Goal: Transaction & Acquisition: Purchase product/service

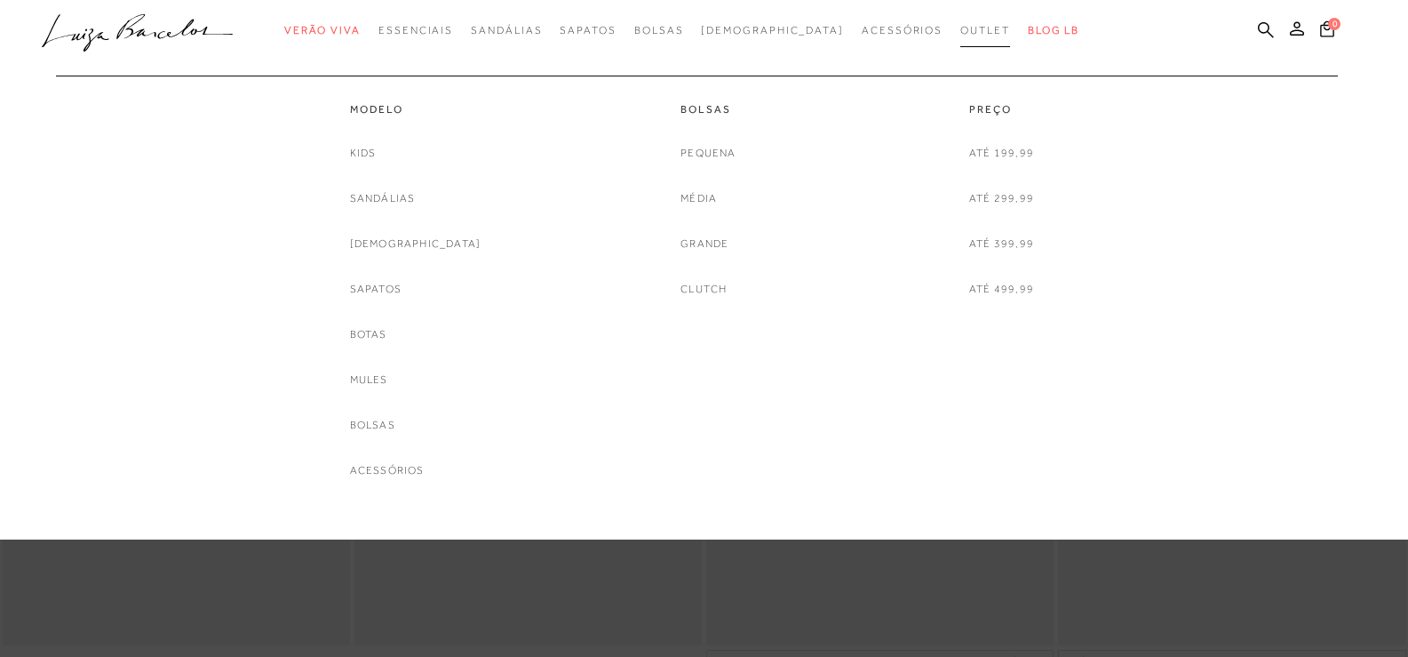
click at [960, 32] on span "Outlet" at bounding box center [985, 30] width 50 height 12
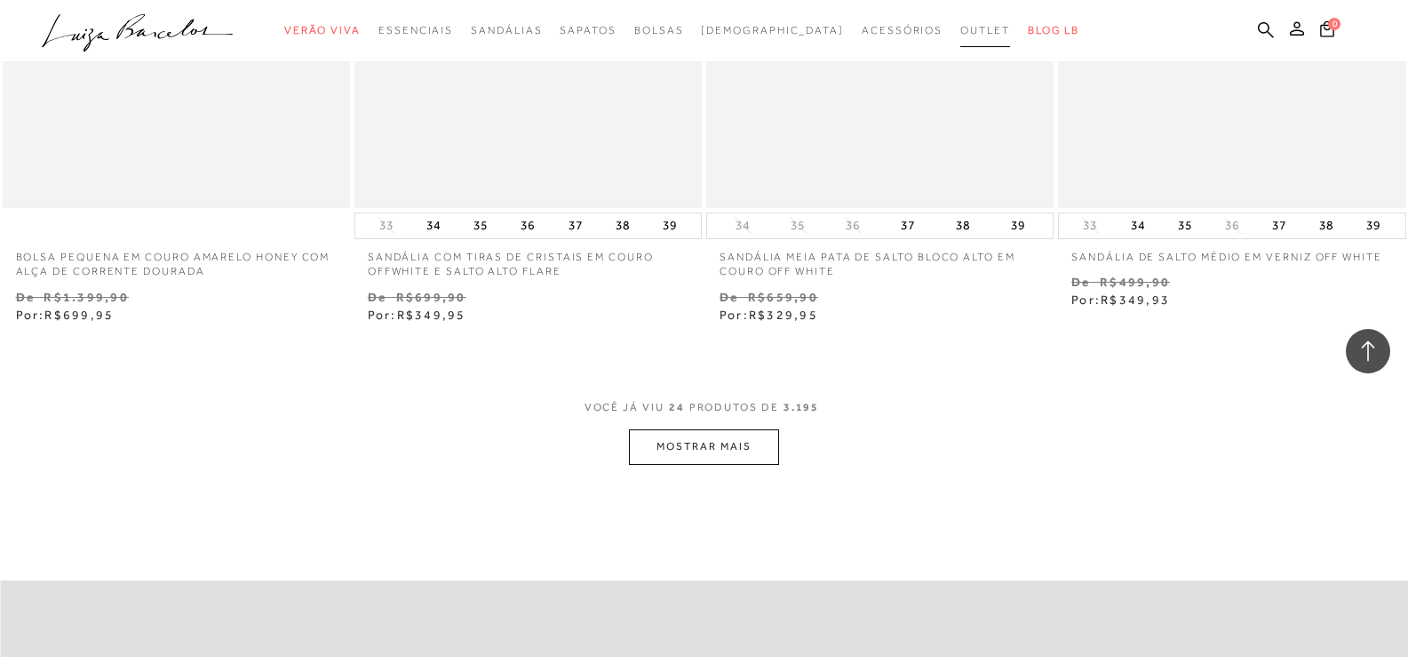
scroll to position [3732, 0]
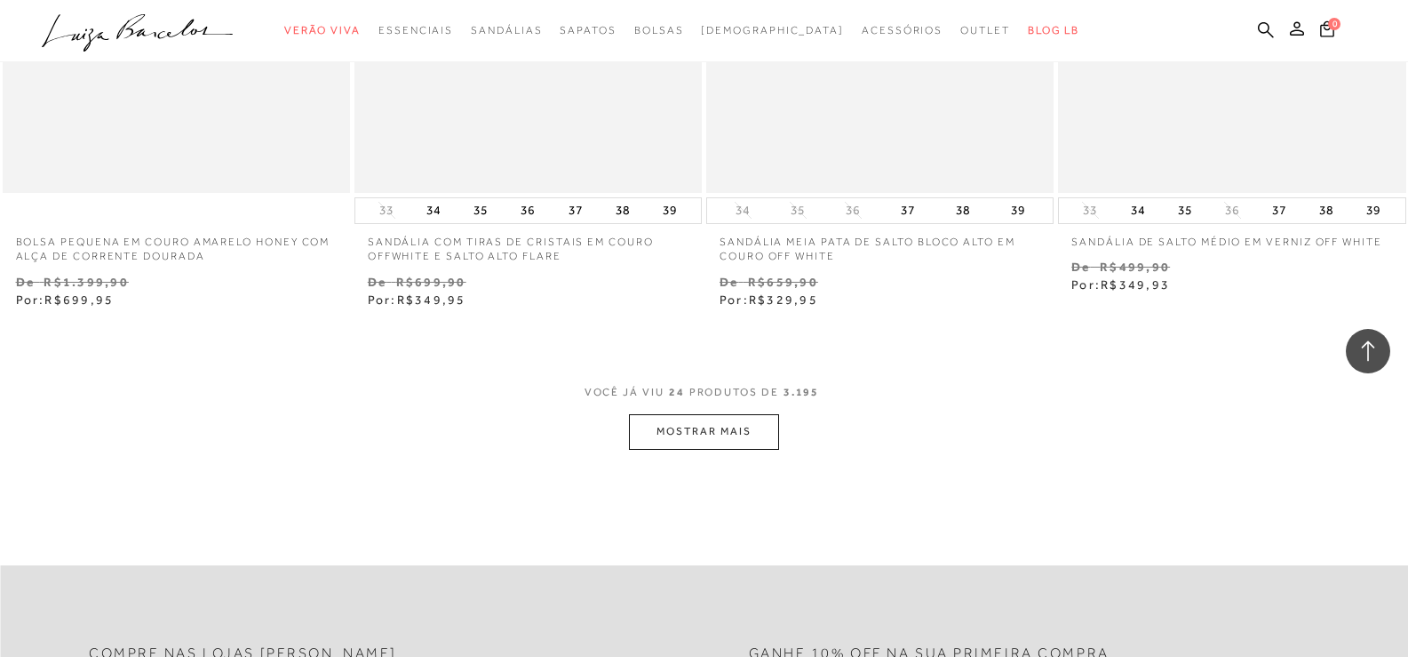
click at [706, 436] on button "MOSTRAR MAIS" at bounding box center [703, 431] width 149 height 35
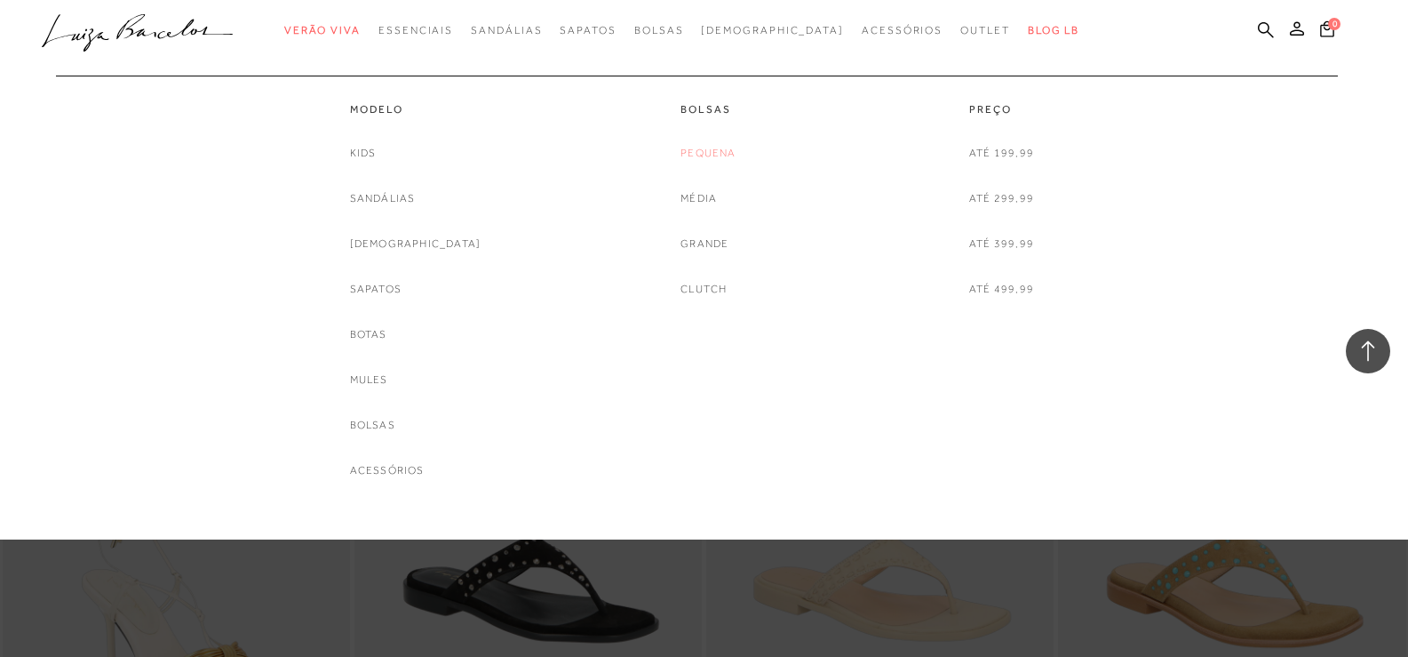
click at [728, 147] on link "Pequena" at bounding box center [708, 153] width 55 height 19
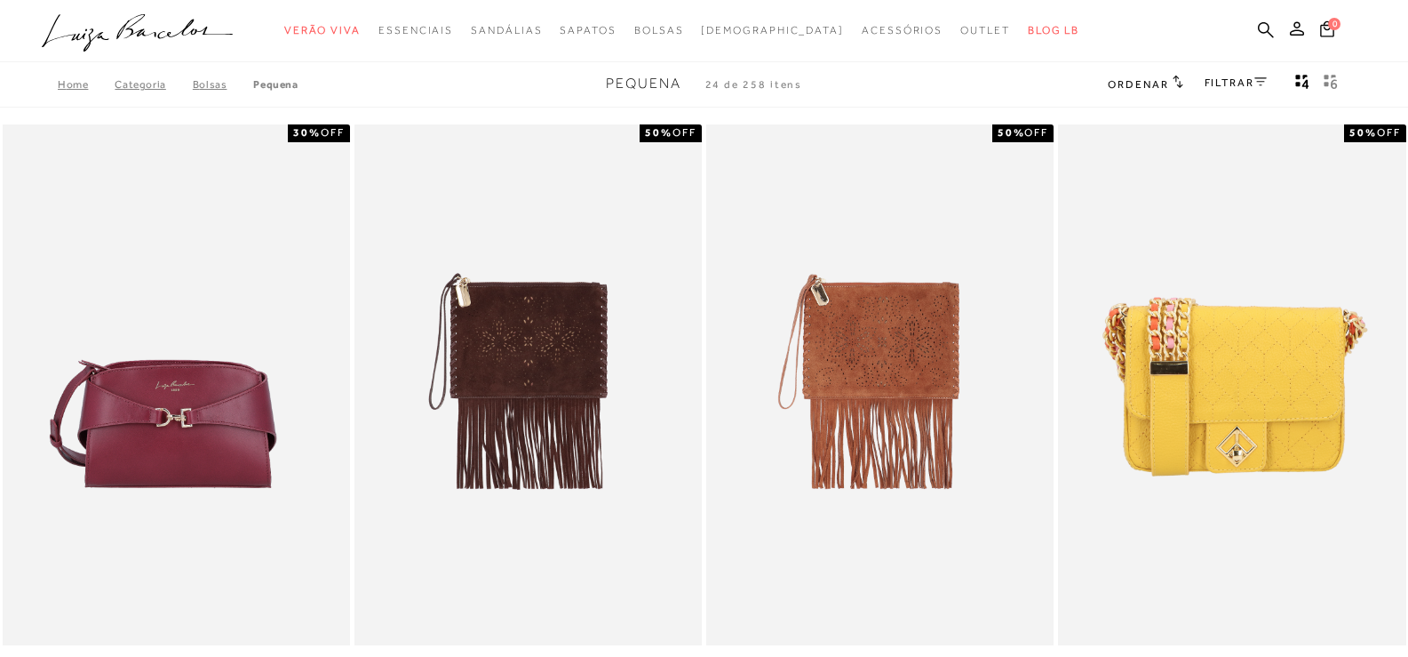
click at [1244, 86] on link "FILTRAR" at bounding box center [1236, 82] width 62 height 12
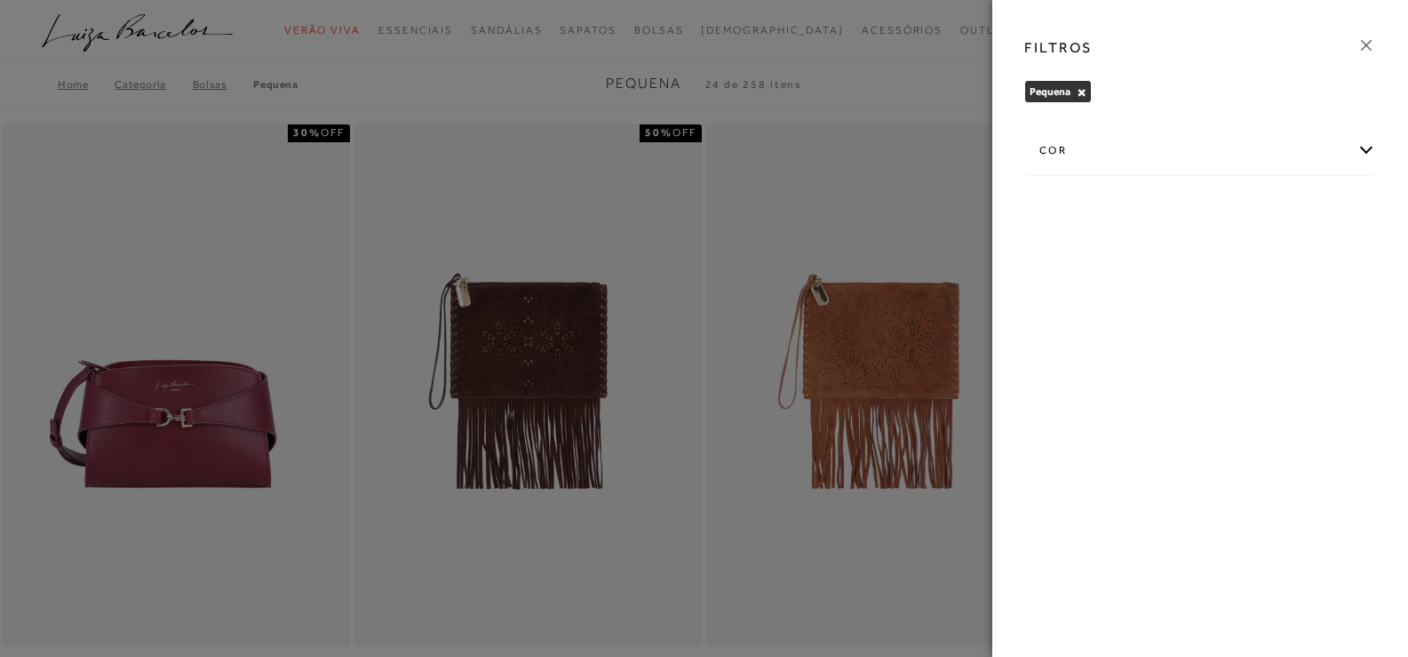
click at [1362, 51] on icon at bounding box center [1367, 46] width 20 height 20
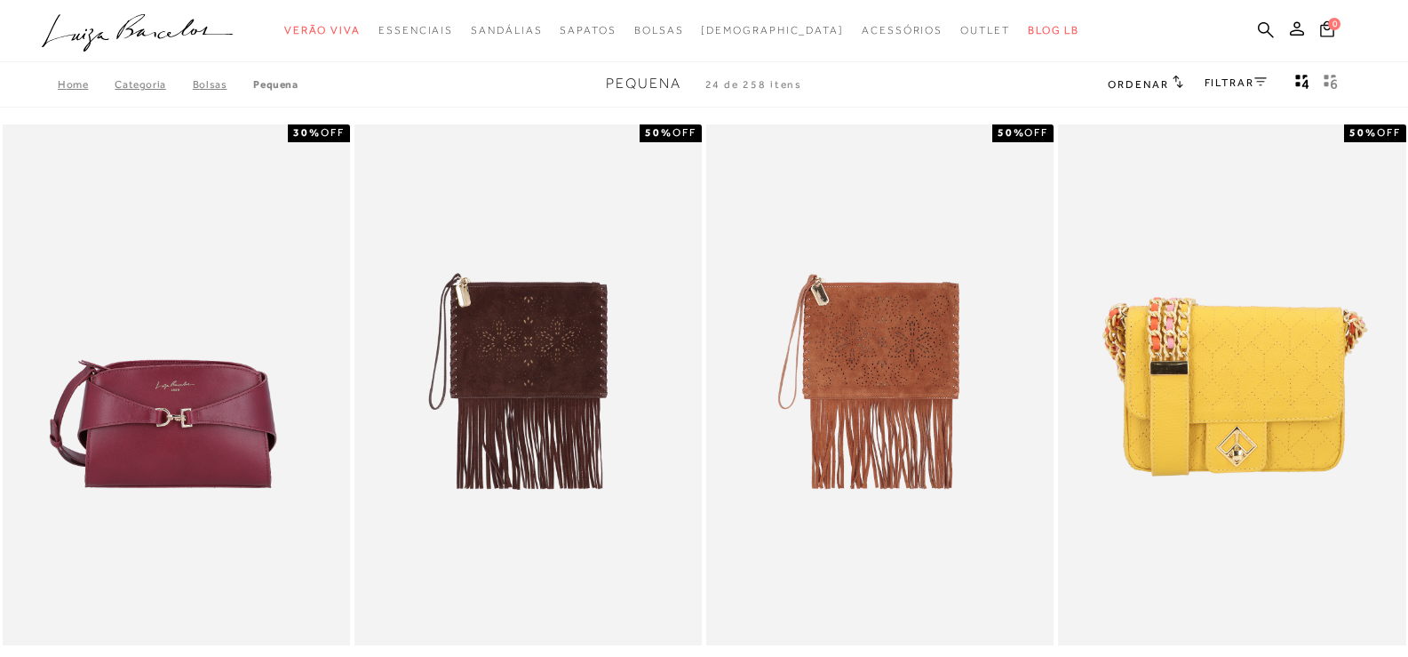
click at [1151, 89] on span "Ordenar" at bounding box center [1138, 84] width 60 height 12
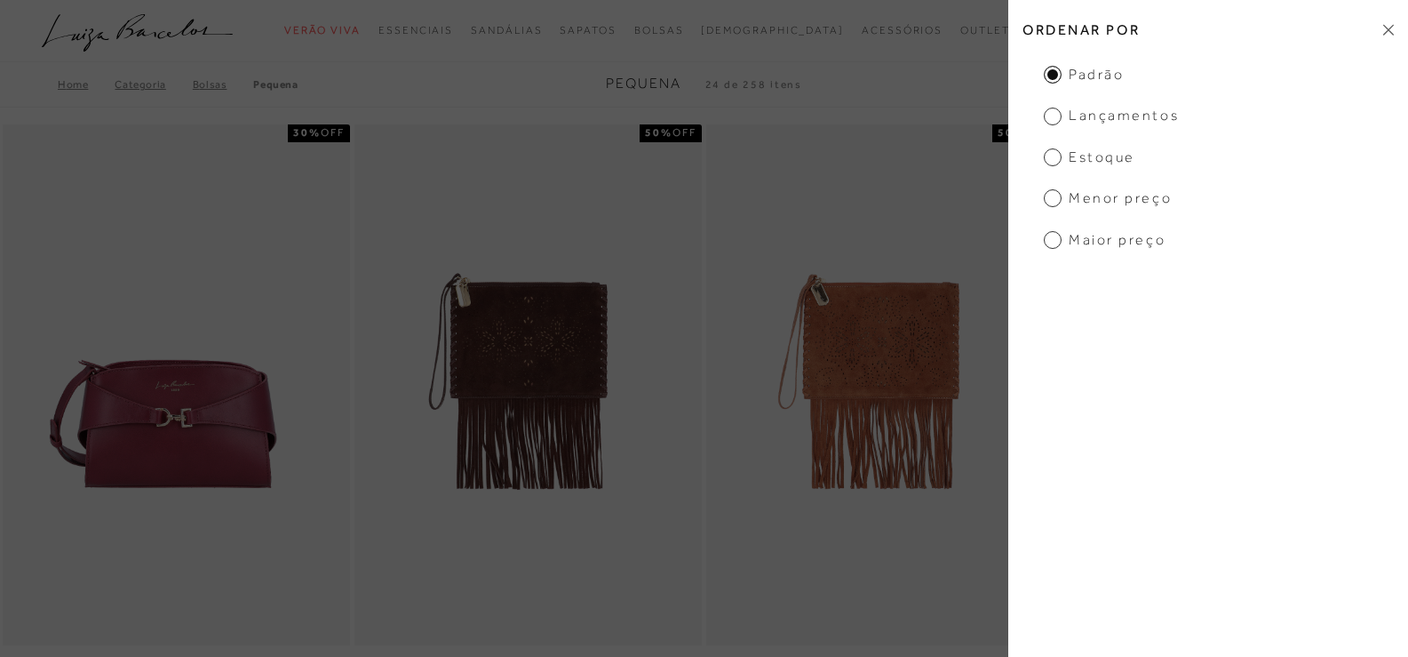
click at [1148, 188] on span "Menor preço" at bounding box center [1108, 198] width 128 height 20
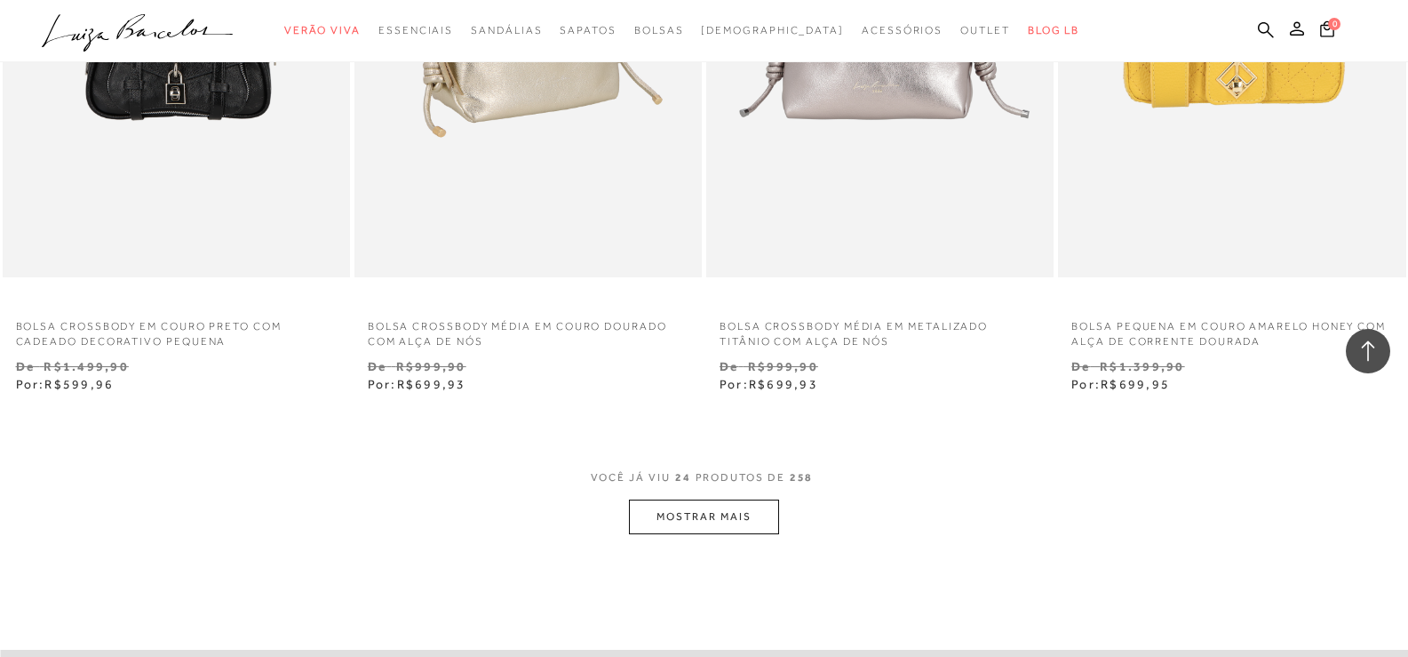
scroll to position [3643, 0]
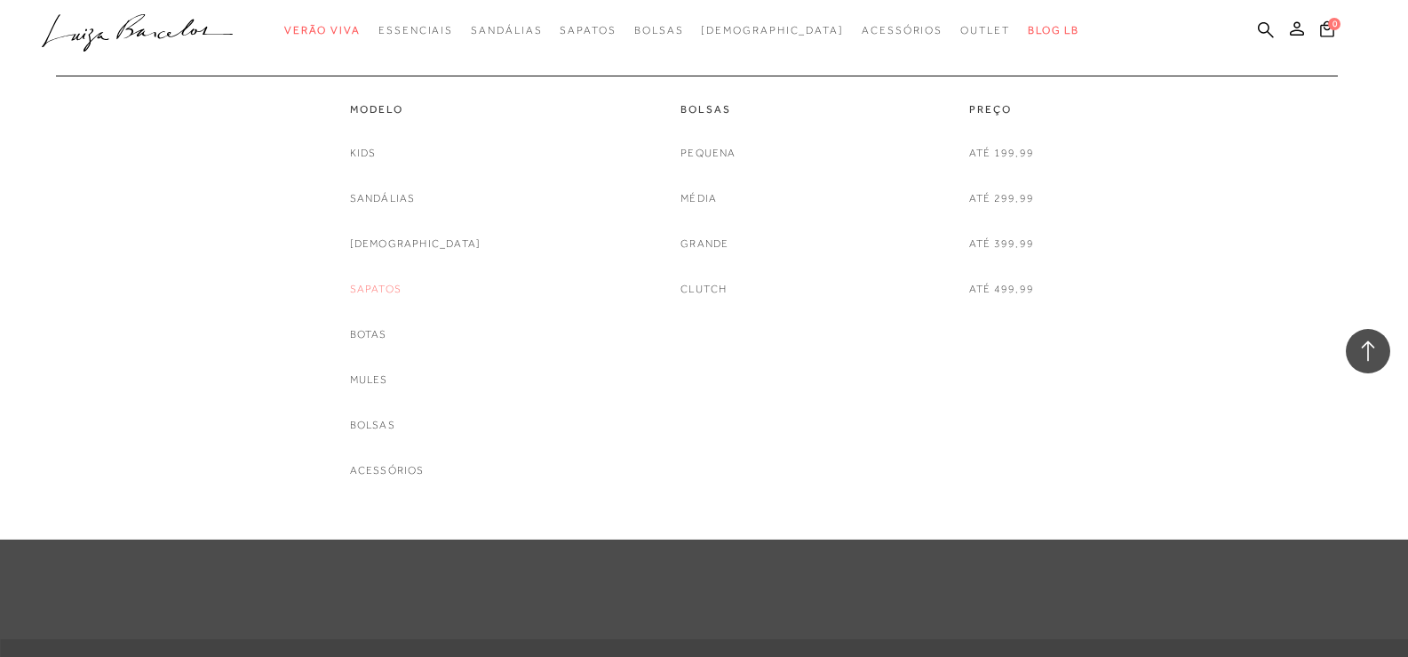
click at [402, 291] on link "Sapatos" at bounding box center [376, 289] width 52 height 19
click at [417, 291] on div at bounding box center [704, 269] width 1408 height 539
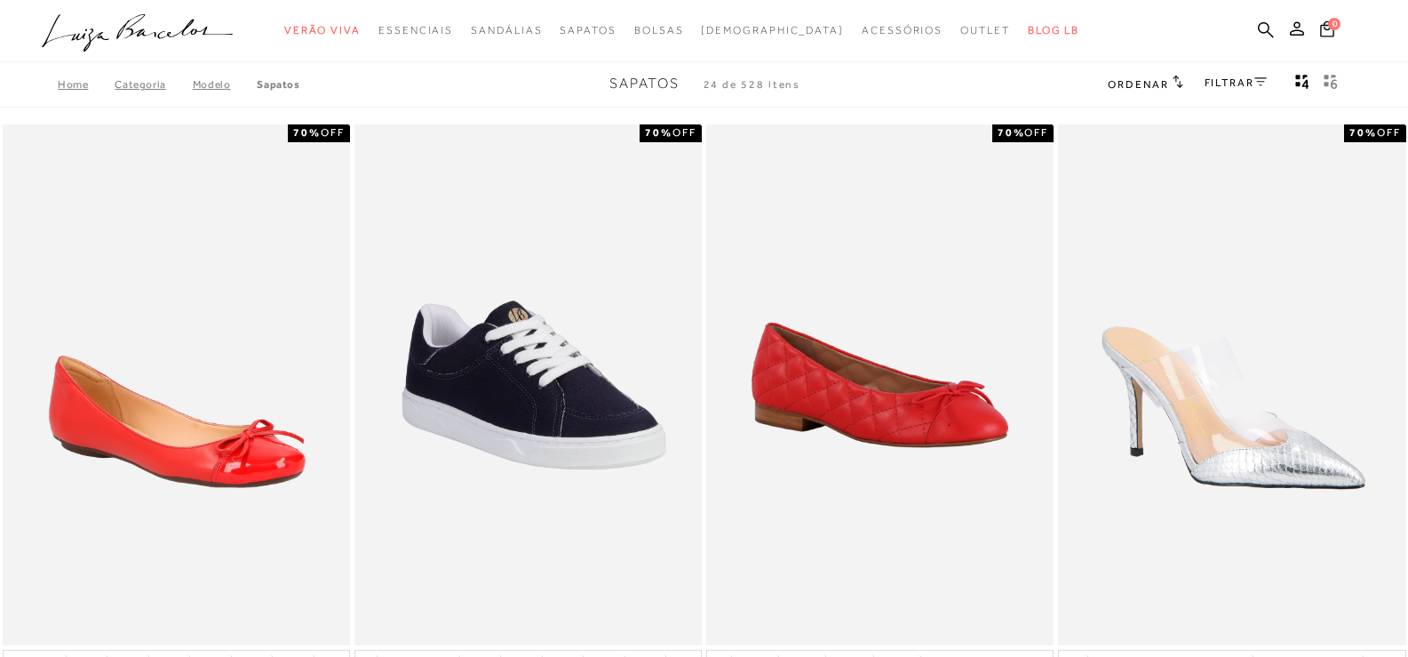
click at [1159, 90] on span "Ordenar" at bounding box center [1138, 84] width 60 height 12
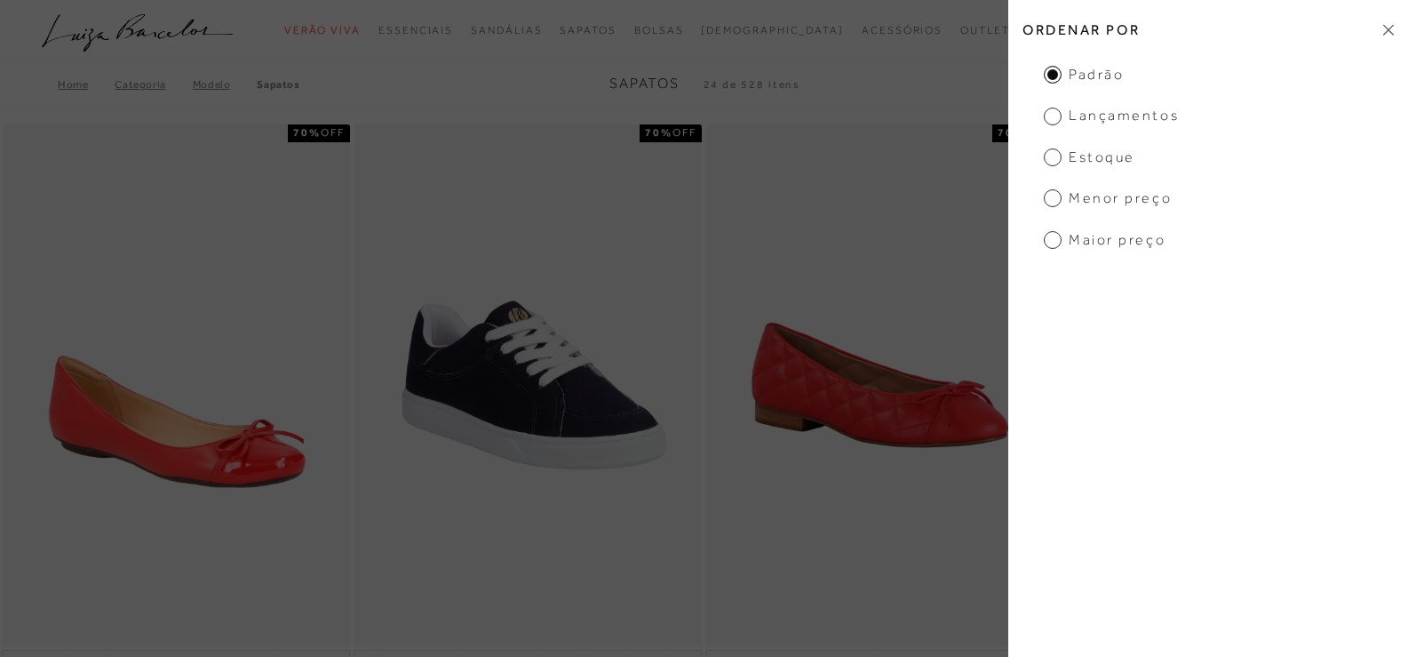
click at [1167, 203] on span "Menor preço" at bounding box center [1108, 198] width 128 height 20
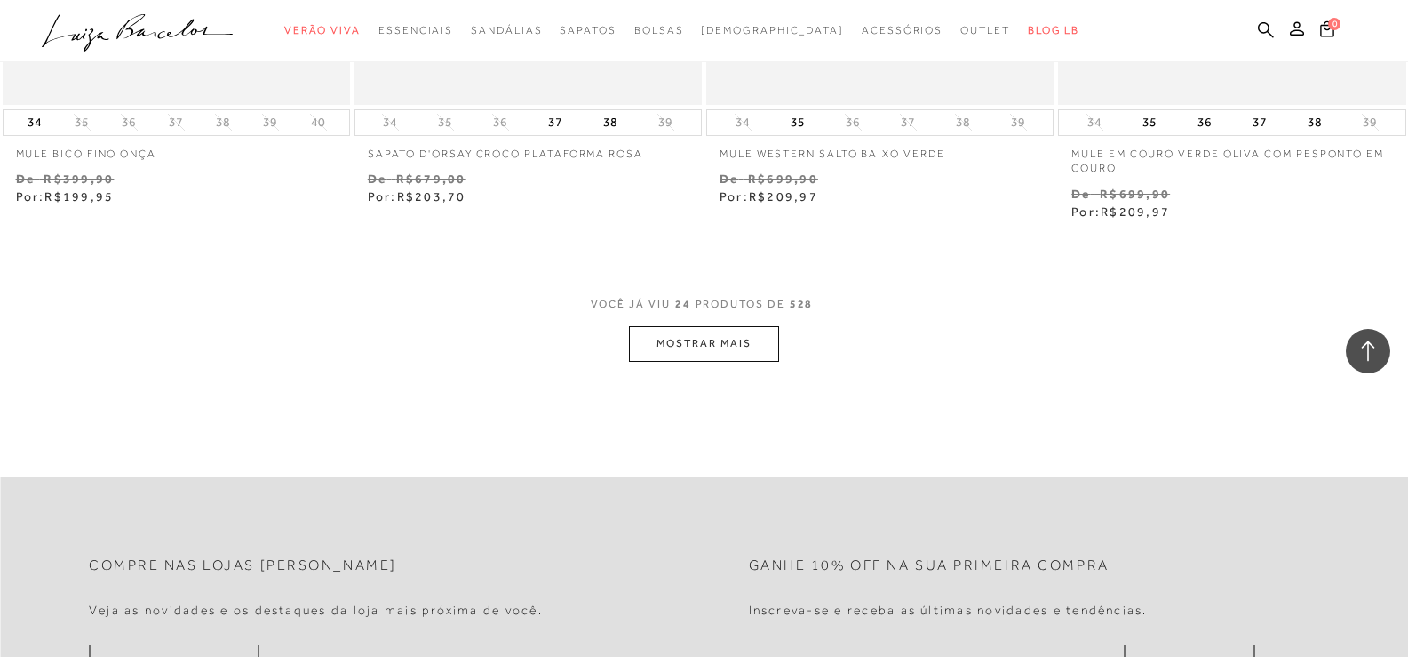
scroll to position [3821, 0]
click at [633, 339] on button "MOSTRAR MAIS" at bounding box center [703, 342] width 149 height 35
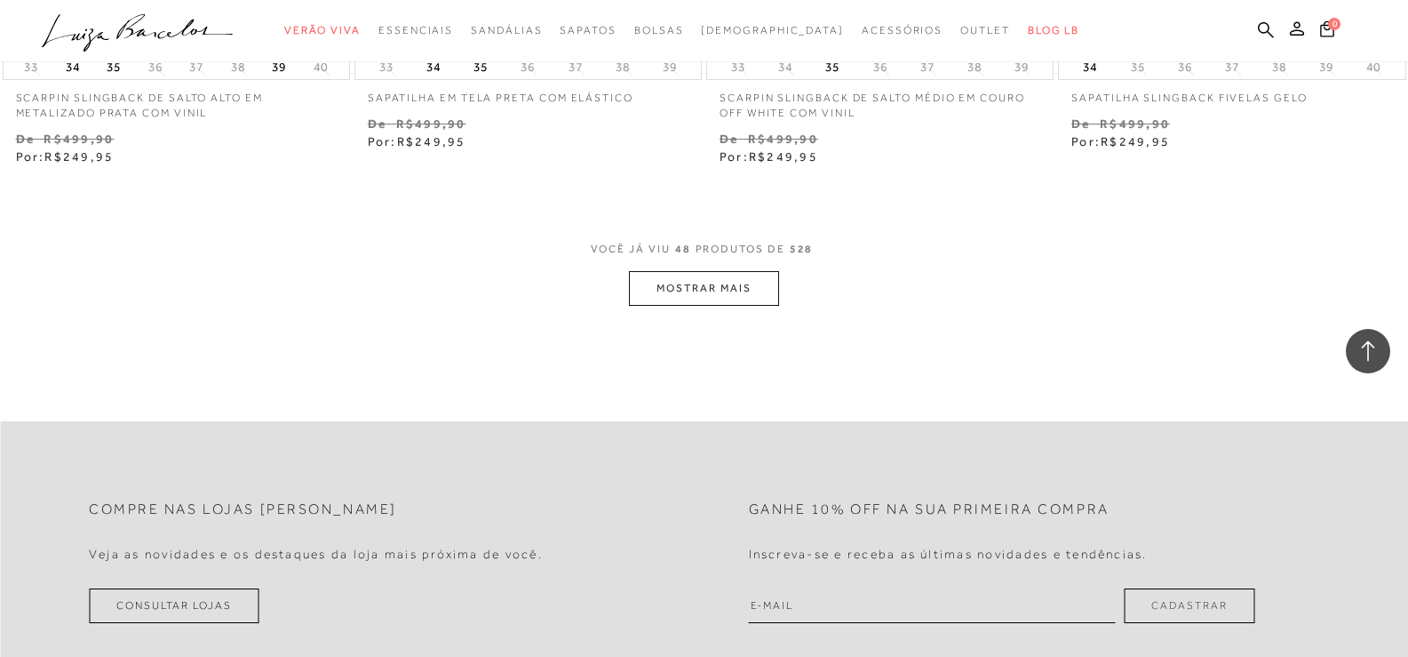
scroll to position [7819, 0]
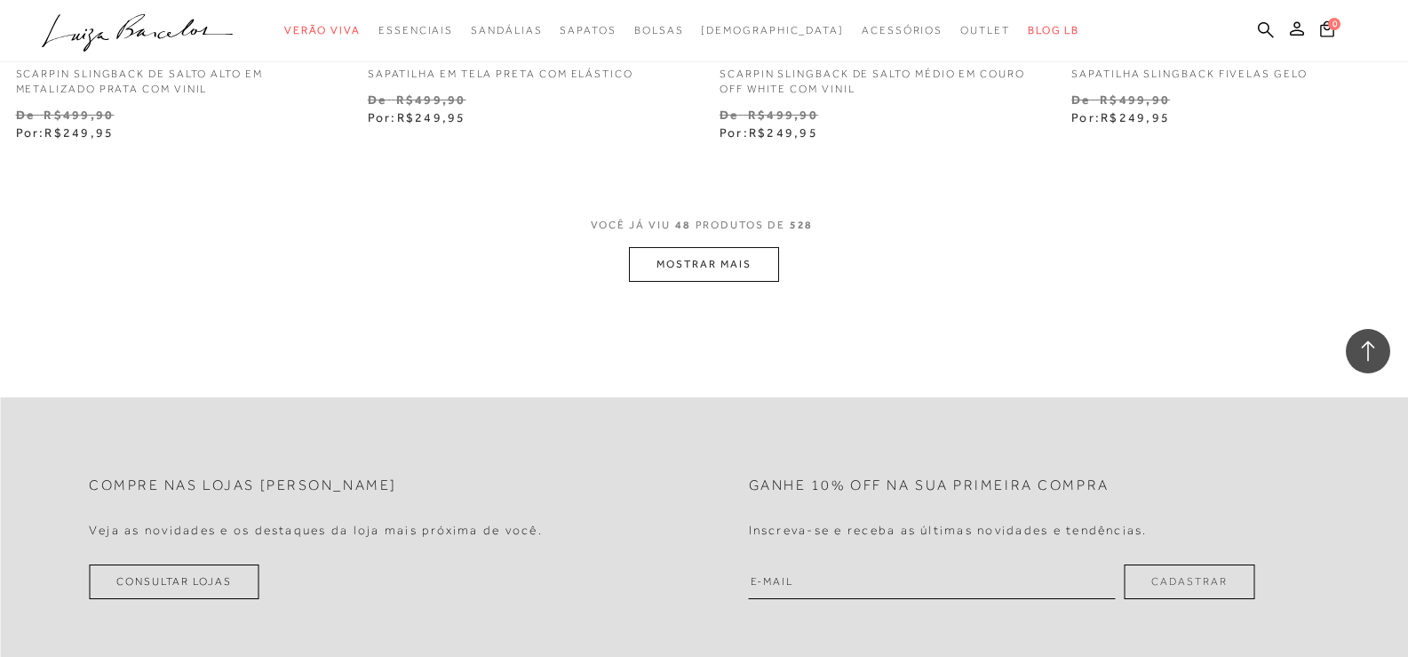
click at [728, 276] on button "MOSTRAR MAIS" at bounding box center [703, 264] width 149 height 35
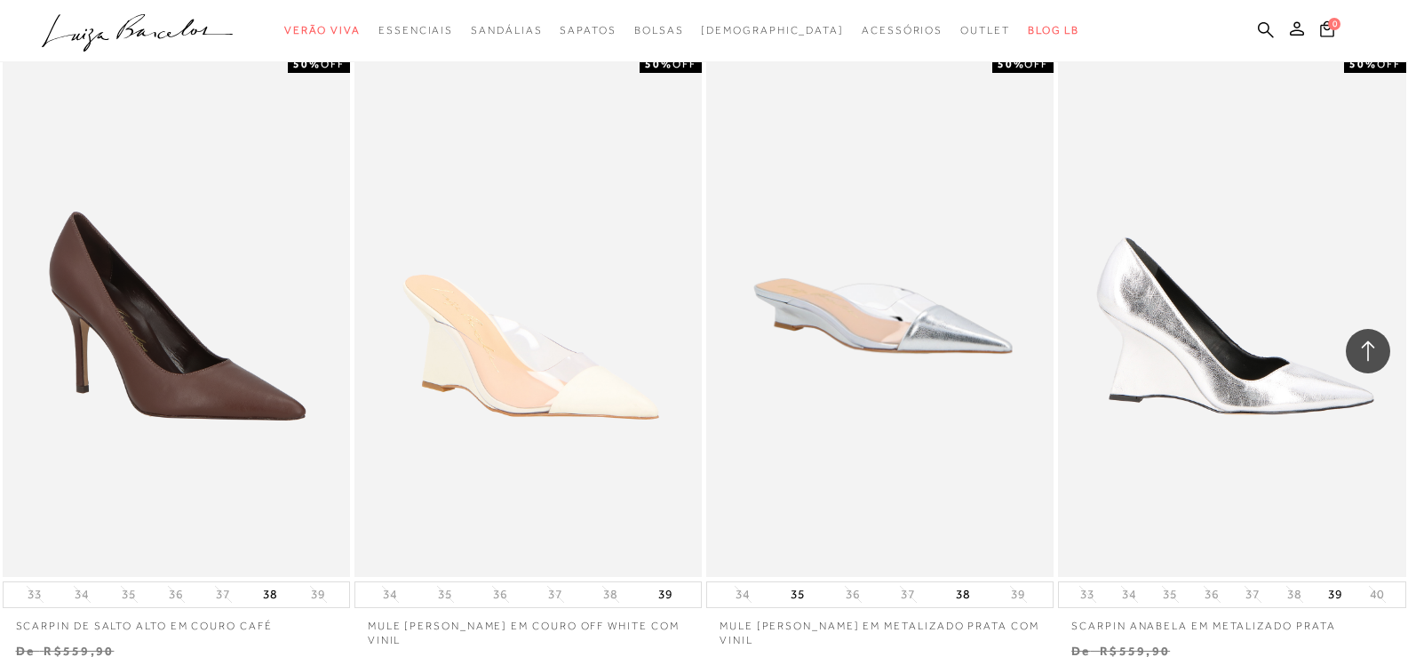
scroll to position [10573, 0]
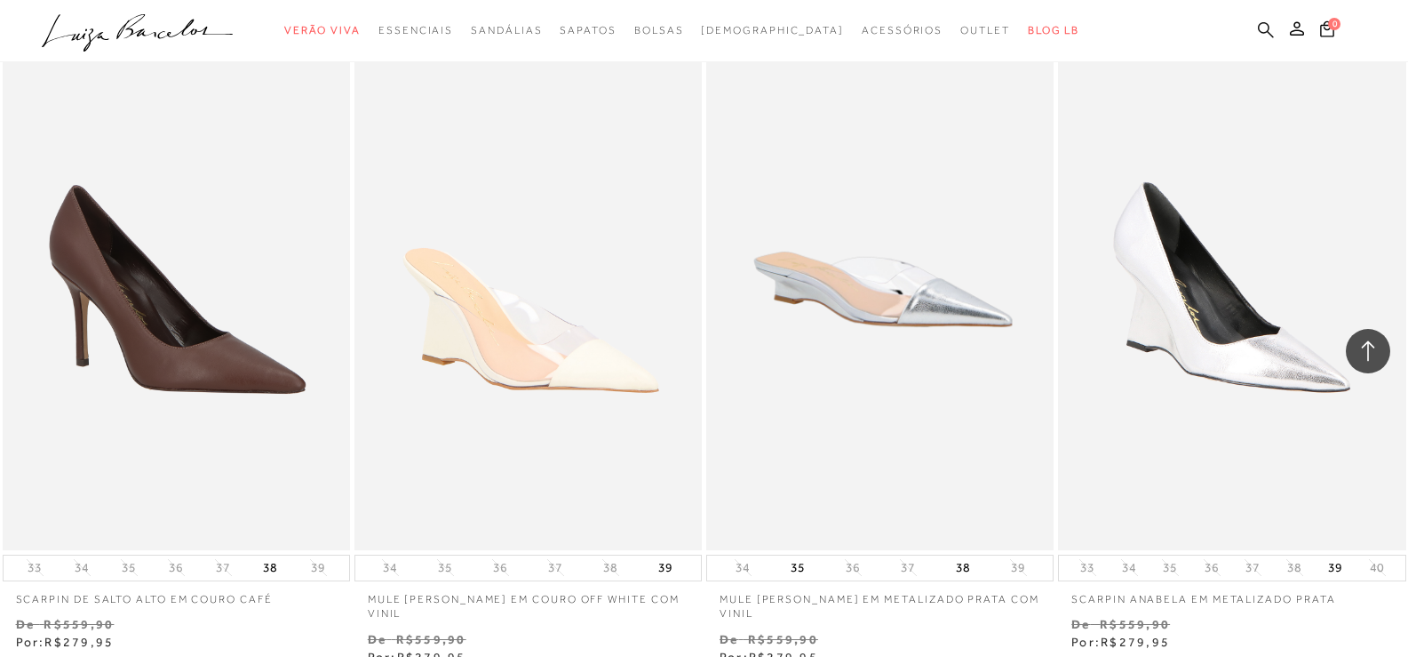
click at [1265, 25] on icon at bounding box center [1266, 29] width 16 height 17
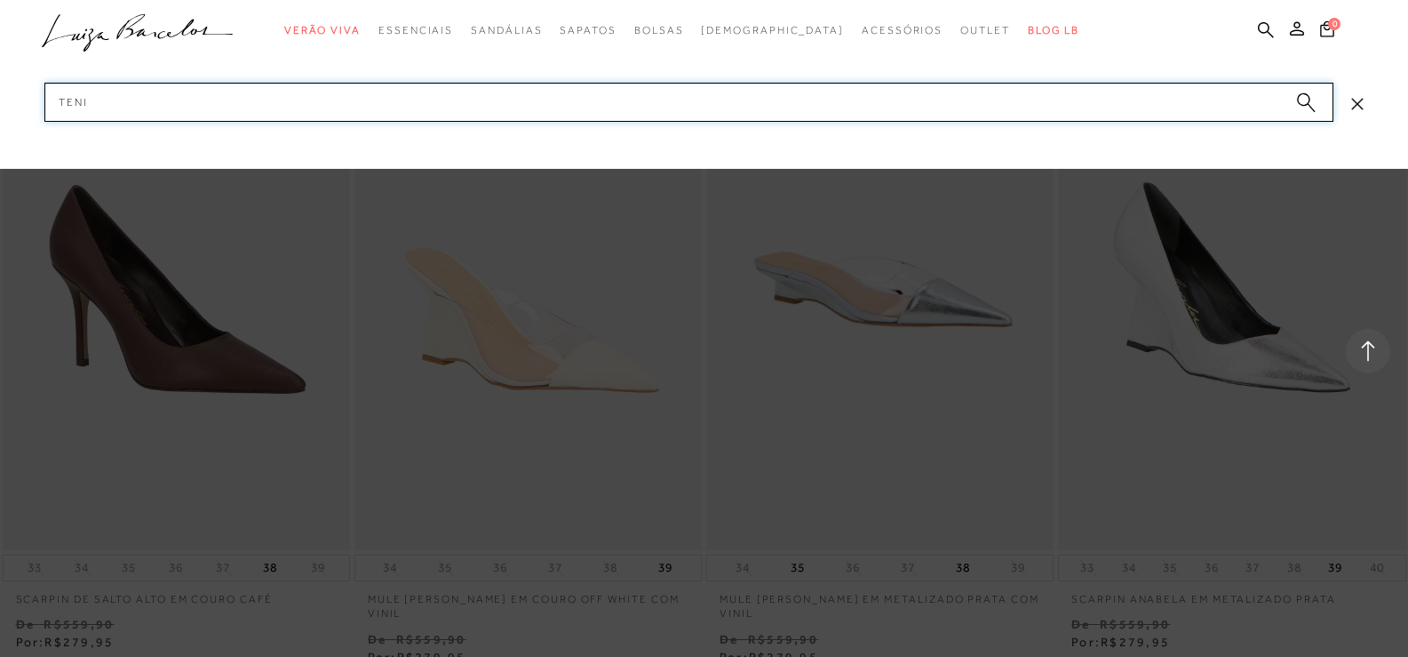
type input "tenis"
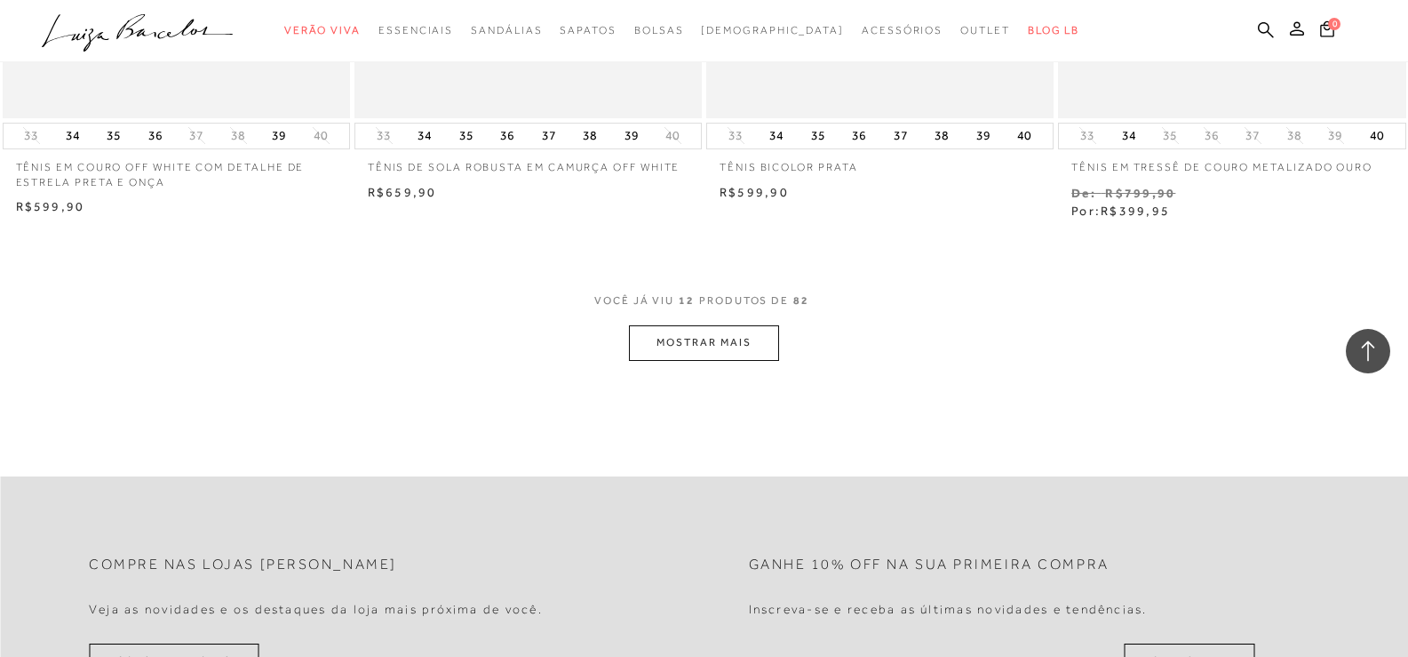
scroll to position [1866, 0]
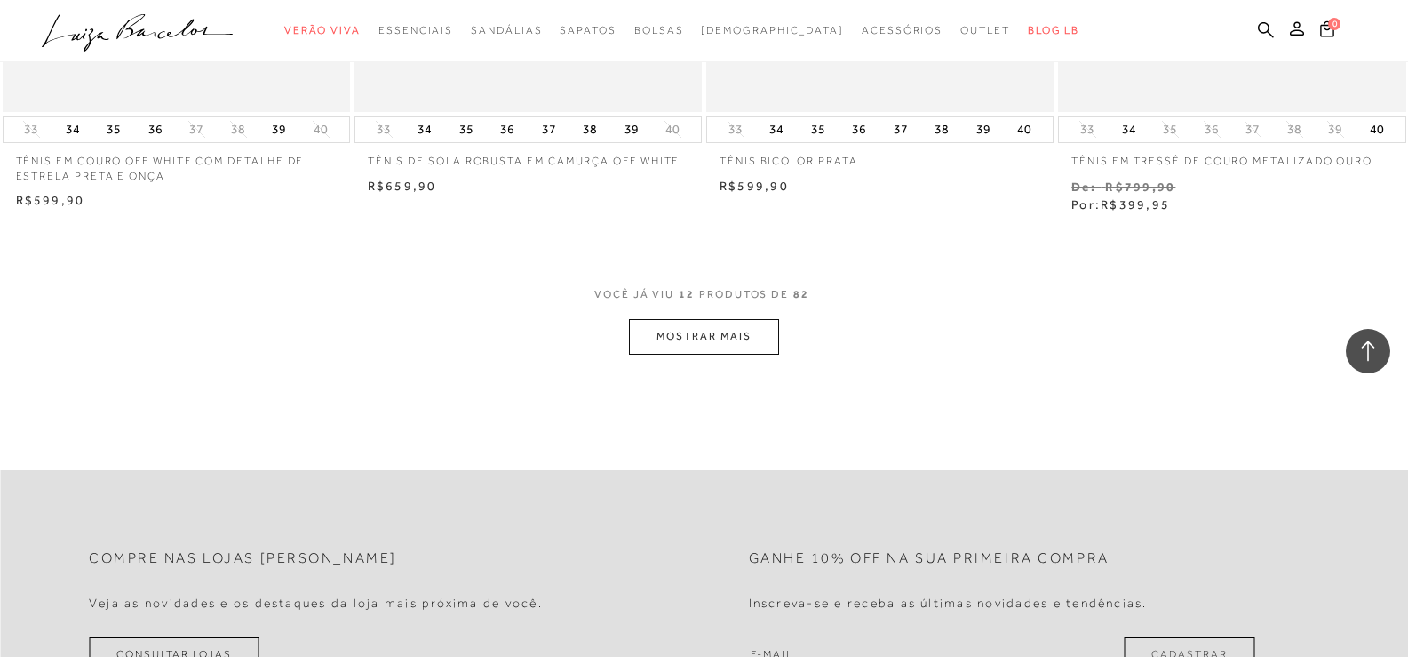
click at [675, 338] on button "MOSTRAR MAIS" at bounding box center [703, 336] width 149 height 35
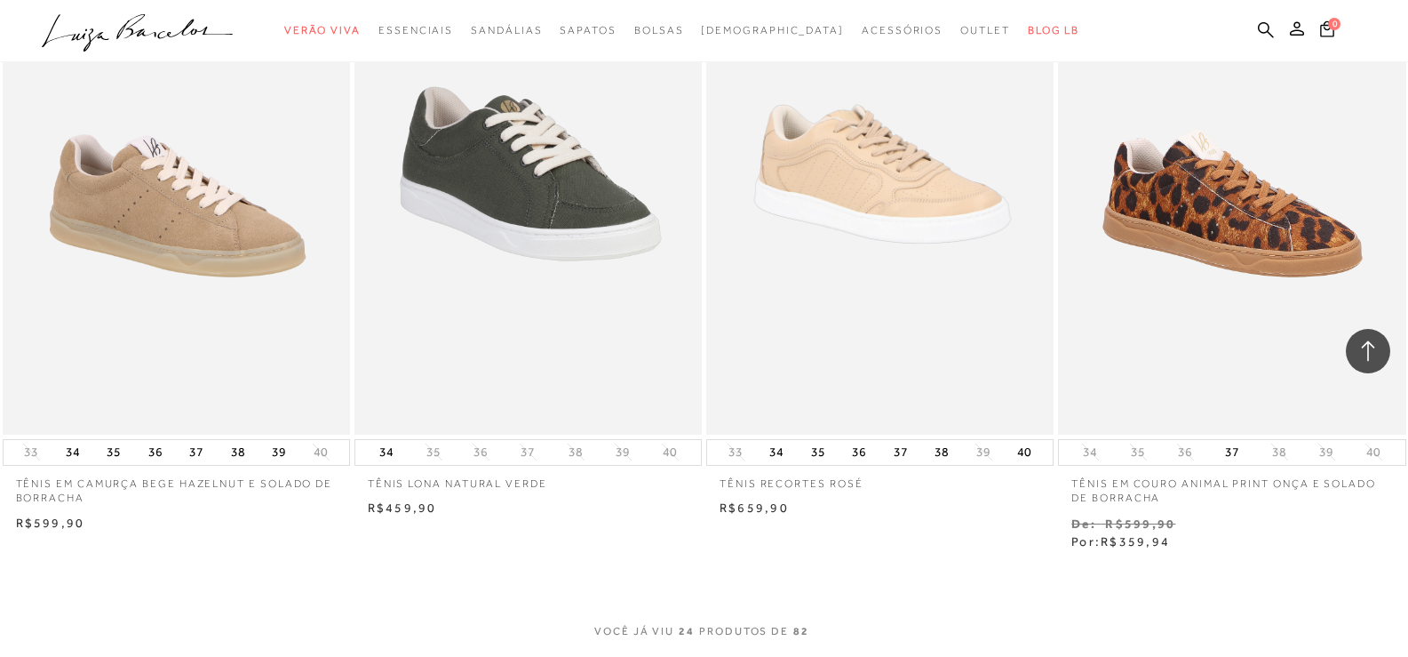
scroll to position [3732, 0]
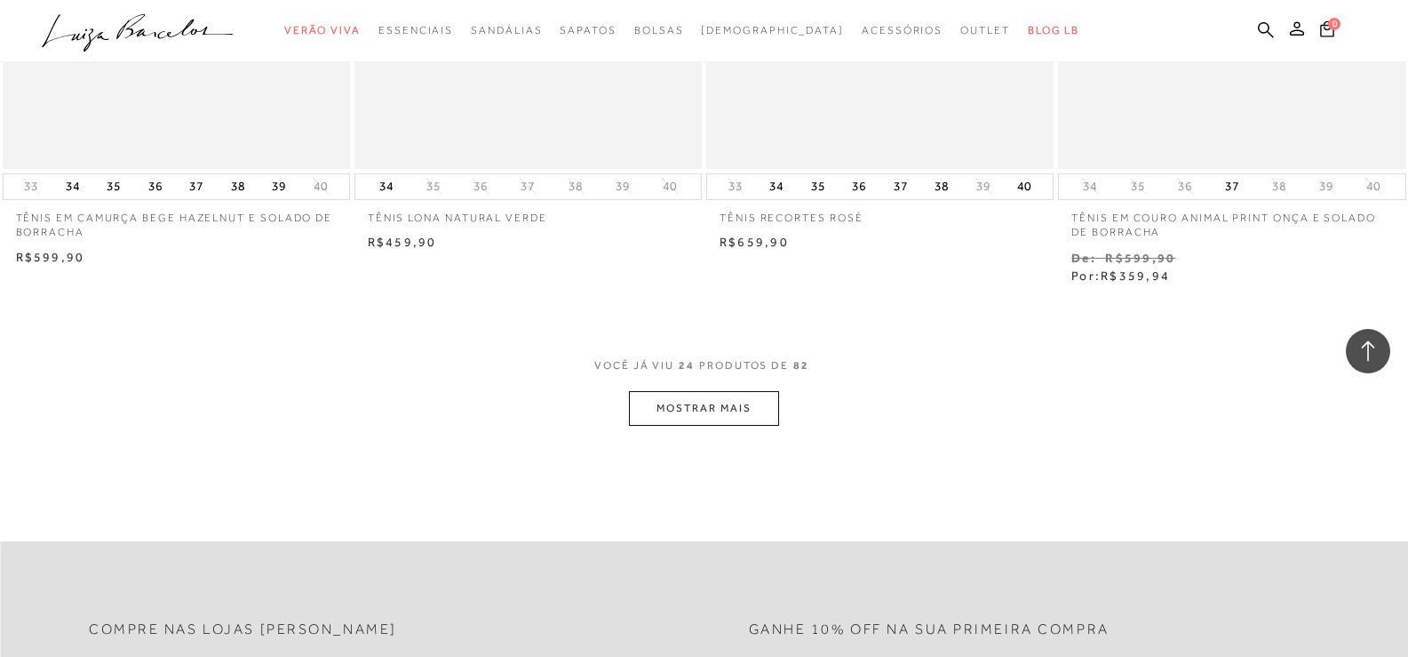
click at [701, 420] on button "MOSTRAR MAIS" at bounding box center [703, 408] width 149 height 35
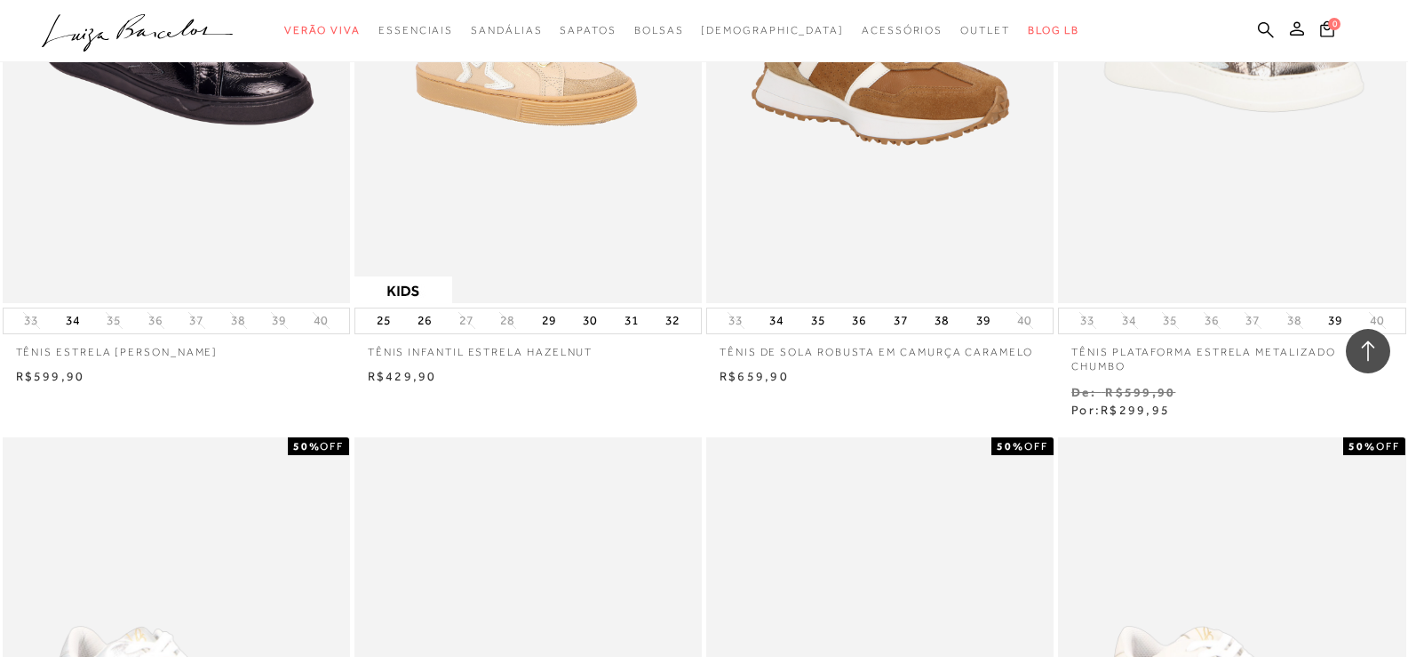
scroll to position [4442, 0]
